Goal: Communication & Community: Answer question/provide support

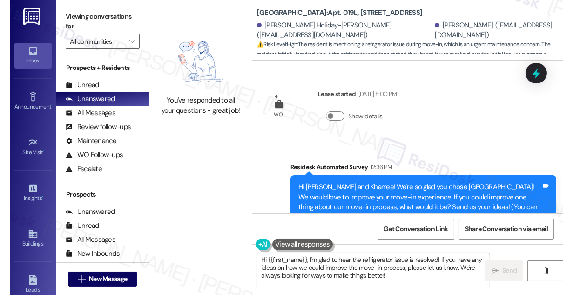
scroll to position [282, 0]
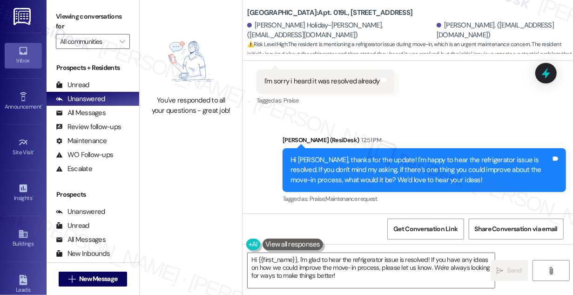
click at [439, 88] on div "Received via SMS Kharree Woodridge Question 12:38 PM Refrigerator? Tags and not…" at bounding box center [408, 41] width 331 height 146
click at [374, 168] on div "Hi [PERSON_NAME], thanks for the update! I'm happy to hear the refrigerator iss…" at bounding box center [420, 170] width 261 height 30
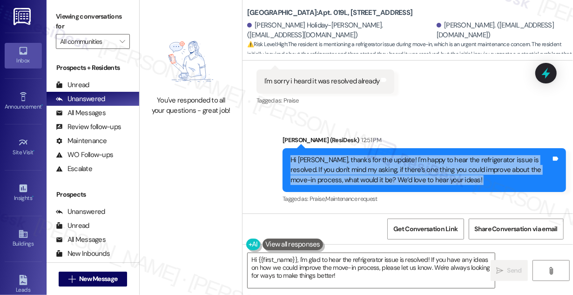
click at [374, 168] on div "Hi [PERSON_NAME], thanks for the update! I'm happy to hear the refrigerator iss…" at bounding box center [420, 170] width 261 height 30
click at [440, 166] on div "Hi [PERSON_NAME], thanks for the update! I'm happy to hear the refrigerator iss…" at bounding box center [420, 170] width 261 height 30
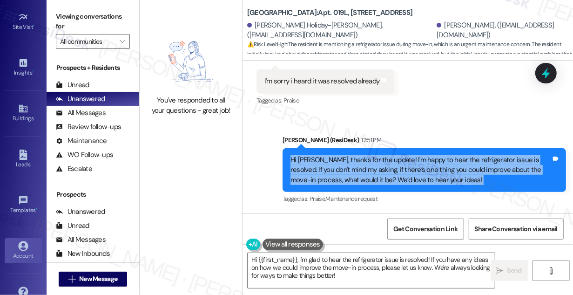
scroll to position [146, 0]
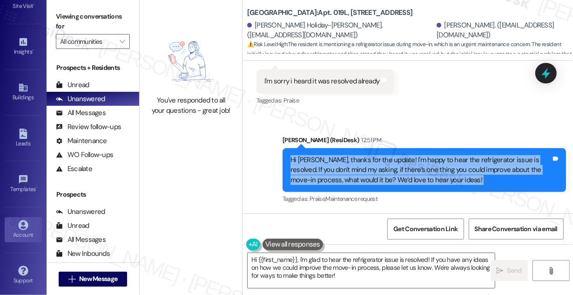
click at [19, 230] on div "Account" at bounding box center [23, 234] width 47 height 9
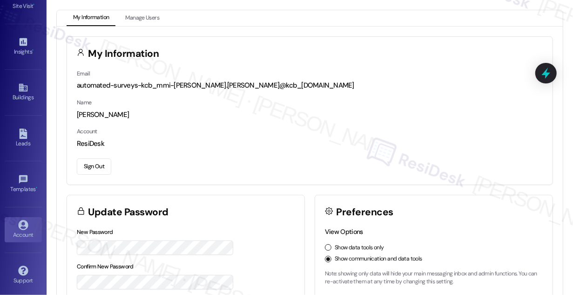
click at [272, 91] on div "Email automated-surveys-kcb_mmi-[PERSON_NAME].[PERSON_NAME]@kcb_[DOMAIN_NAME] N…" at bounding box center [310, 126] width 486 height 116
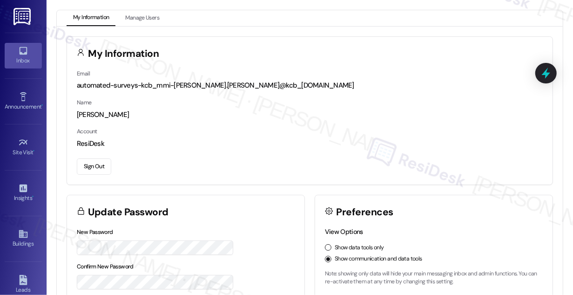
click at [30, 53] on link "Inbox" at bounding box center [23, 55] width 37 height 25
